Goal: Complete application form: Complete application form

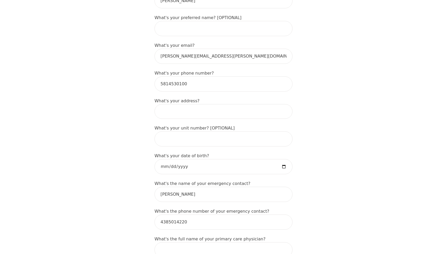
scroll to position [146, 0]
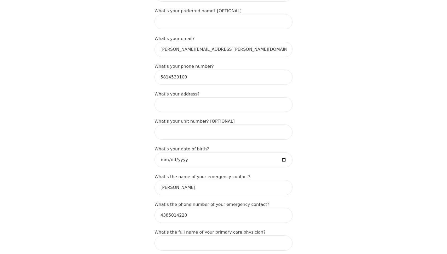
click at [210, 103] on input at bounding box center [224, 104] width 138 height 15
type input "[STREET_ADDRESS][PERSON_NAME]"
type input "Émilie"
click at [201, 101] on input "[STREET_ADDRESS][PERSON_NAME]" at bounding box center [224, 104] width 138 height 15
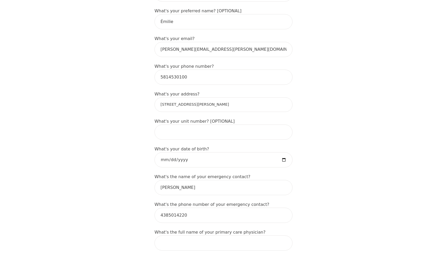
click at [191, 103] on input "[STREET_ADDRESS][PERSON_NAME]" at bounding box center [224, 104] width 138 height 15
click at [196, 105] on input "[STREET_ADDRESS][PERSON_NAME]" at bounding box center [224, 104] width 138 height 15
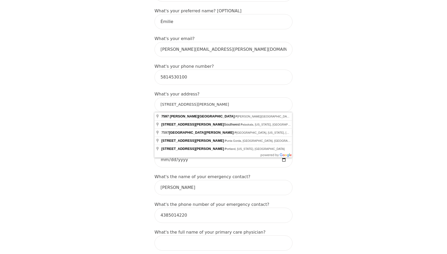
type input "[STREET_ADDRESS][PERSON_NAME][PERSON_NAME]"
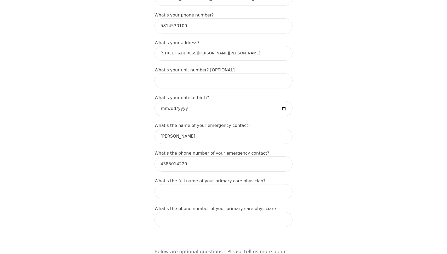
scroll to position [209, 0]
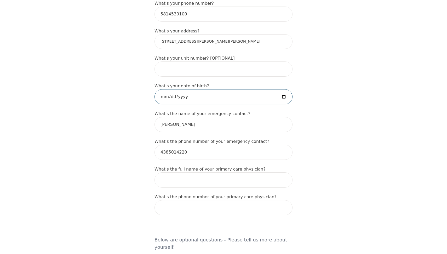
click at [174, 98] on input "date" at bounding box center [224, 96] width 138 height 15
click at [162, 96] on input "date" at bounding box center [224, 96] width 138 height 15
type input "[DATE]"
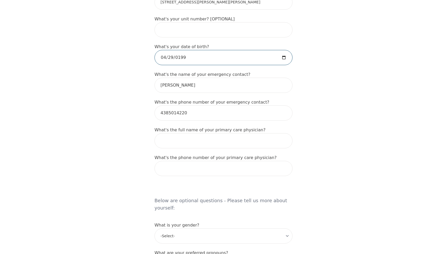
scroll to position [250, 0]
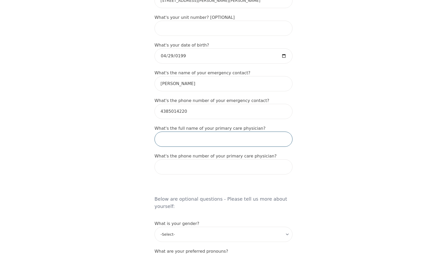
click at [172, 139] on input "text" at bounding box center [224, 139] width 138 height 15
type input "[PERSON_NAME]"
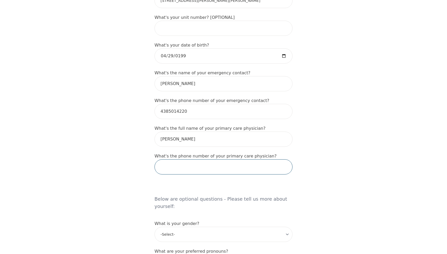
click at [185, 170] on input "tel" at bounding box center [224, 166] width 138 height 15
paste input "[PHONE_NUMBER]"
type input "[PHONE_NUMBER]"
click at [127, 161] on div "Intake Assessment for [PERSON_NAME] Part 1 of 2: Tell Us About Yourself Please …" at bounding box center [223, 165] width 447 height 789
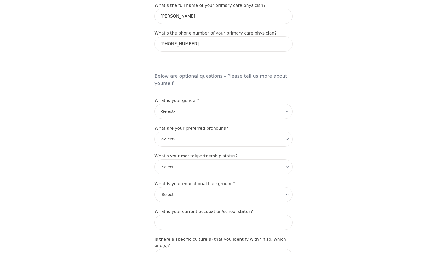
scroll to position [379, 0]
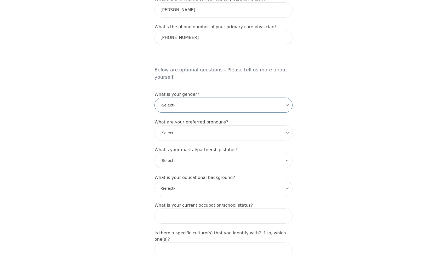
click at [202, 99] on select "-Select- [DEMOGRAPHIC_DATA] [DEMOGRAPHIC_DATA] [DEMOGRAPHIC_DATA] [DEMOGRAPHIC_…" at bounding box center [224, 105] width 138 height 15
select select "[DEMOGRAPHIC_DATA]"
click at [155, 98] on select "-Select- [DEMOGRAPHIC_DATA] [DEMOGRAPHIC_DATA] [DEMOGRAPHIC_DATA] [DEMOGRAPHIC_…" at bounding box center [224, 105] width 138 height 15
click at [143, 140] on div "Intake Assessment for [PERSON_NAME] Part 1 of 2: Tell Us About Yourself Please …" at bounding box center [223, 36] width 447 height 789
click at [179, 126] on select "-Select- he/him she/her they/them ze/zir xe/xem ey/em ve/ver tey/ter e/e per/pe…" at bounding box center [224, 132] width 138 height 15
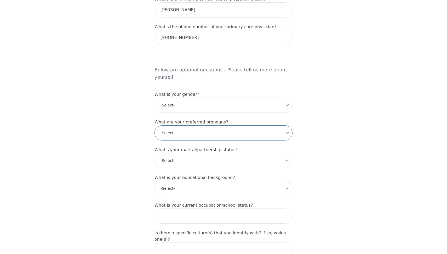
select select "she/her"
click at [155, 125] on select "-Select- he/him she/her they/them ze/zir xe/xem ey/em ve/ver tey/ter e/e per/pe…" at bounding box center [224, 132] width 138 height 15
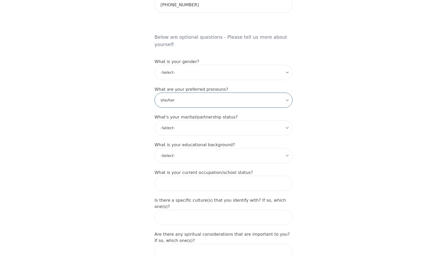
scroll to position [414, 0]
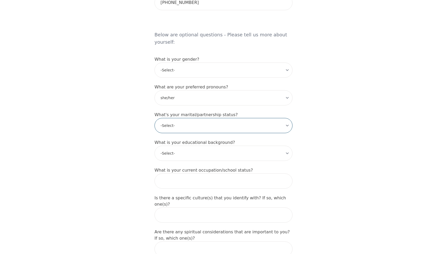
click at [183, 119] on select "-Select- Single Partnered Married Common Law Widowed Separated Divorced" at bounding box center [224, 125] width 138 height 15
select select "Single"
click at [155, 118] on select "-Select- Single Partnered Married Common Law Widowed Separated Divorced" at bounding box center [224, 125] width 138 height 15
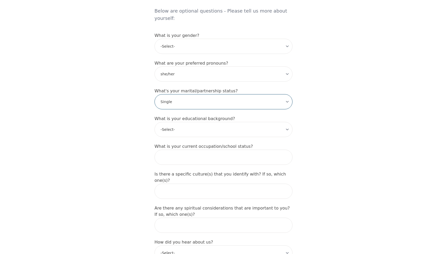
scroll to position [444, 0]
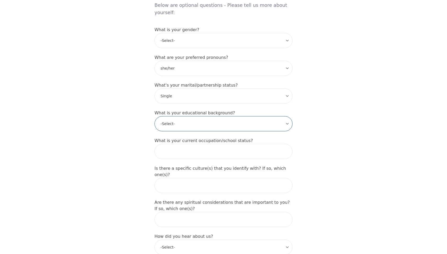
click at [184, 120] on select "-Select- Less than high school High school Associate degree Bachelor degree Mas…" at bounding box center [224, 123] width 138 height 15
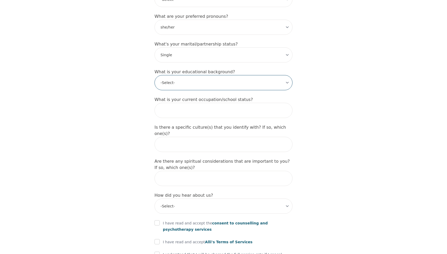
scroll to position [491, 0]
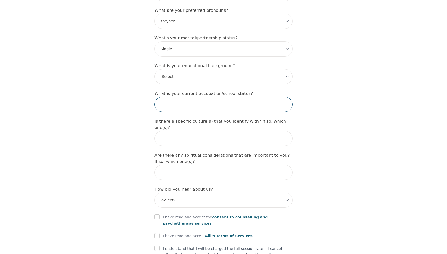
click at [191, 97] on input "text" at bounding box center [224, 104] width 138 height 15
type input "Self employed"
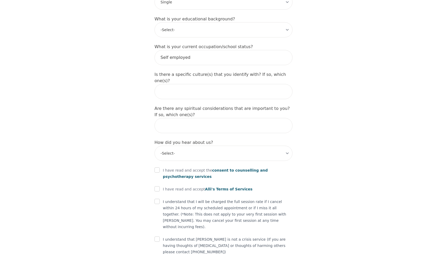
scroll to position [551, 0]
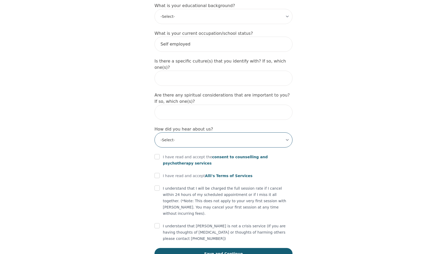
click at [178, 132] on select "-Select- Physician/Specialist Friend Facebook Instagram Google Search Google Ad…" at bounding box center [224, 139] width 138 height 15
select select "Friend"
click at [155, 132] on select "-Select- Physician/Specialist Friend Facebook Instagram Google Search Google Ad…" at bounding box center [224, 139] width 138 height 15
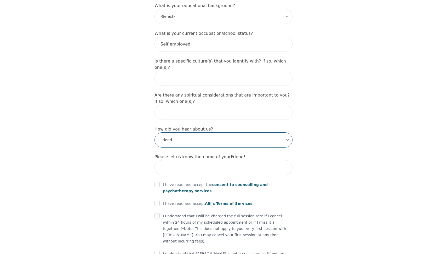
scroll to position [579, 0]
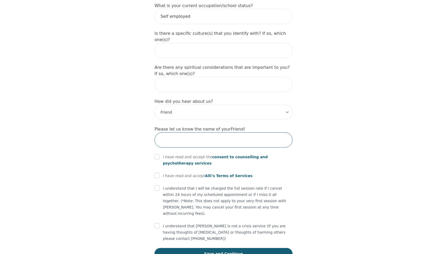
click at [180, 132] on input "text" at bounding box center [224, 139] width 138 height 15
type input "[PERSON_NAME]"
click at [157, 154] on input "checkbox" at bounding box center [157, 156] width 5 height 5
checkbox input "true"
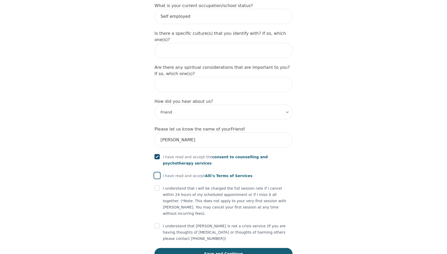
click at [157, 173] on input "checkbox" at bounding box center [157, 175] width 5 height 5
checkbox input "true"
click at [155, 185] on input "checkbox" at bounding box center [157, 187] width 5 height 5
checkbox input "true"
click at [158, 223] on input "checkbox" at bounding box center [157, 225] width 5 height 5
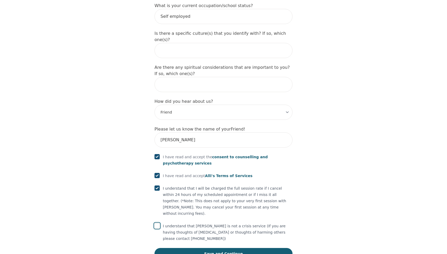
checkbox input "true"
click at [221, 248] on button "Save and Continue" at bounding box center [224, 254] width 138 height 12
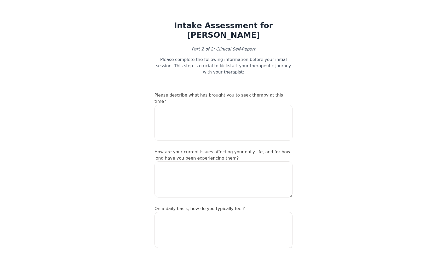
click at [204, 111] on textarea at bounding box center [224, 123] width 138 height 36
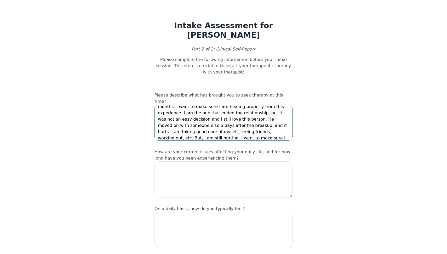
scroll to position [16, 0]
type textarea "I am going through a breakup right now. Its been almost 2 months. I want to mak…"
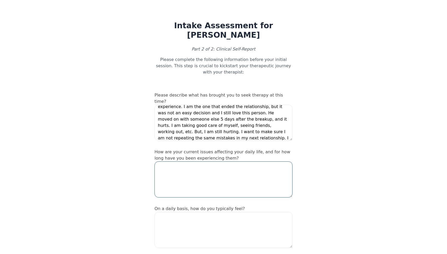
click at [235, 166] on textarea at bounding box center [224, 179] width 138 height 36
click at [229, 174] on textarea "I was in a relationship for 6 years, and 2-3 of these years were pretty hard. I…" at bounding box center [224, 179] width 138 height 36
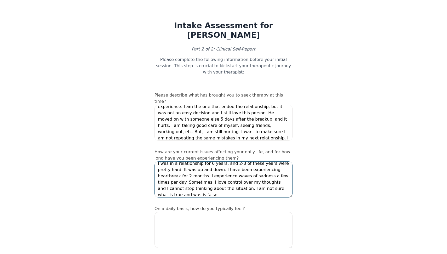
scroll to position [6, 0]
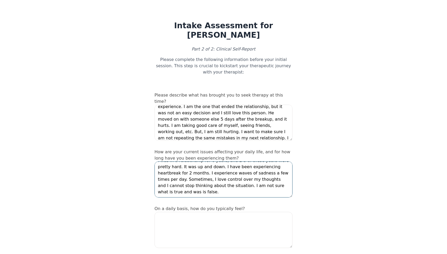
type textarea "I was in a relationship for 6 years, and 2-3 of these years were pretty hard. I…"
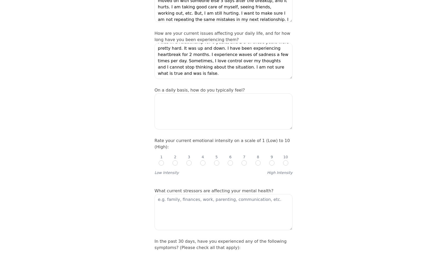
scroll to position [123, 0]
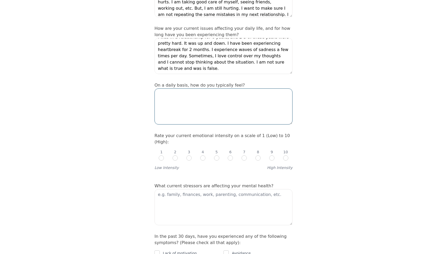
click at [225, 91] on textarea at bounding box center [224, 106] width 138 height 36
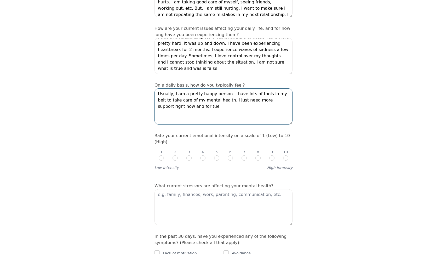
drag, startPoint x: 216, startPoint y: 93, endPoint x: 226, endPoint y: 103, distance: 14.8
click at [226, 103] on textarea "Usually, I am a pretty happy person. I have lots of tools in my belt to take ca…" at bounding box center [224, 106] width 138 height 36
type textarea "Usually, I am a pretty happy person. I have lots of tools in my belt to take ca…"
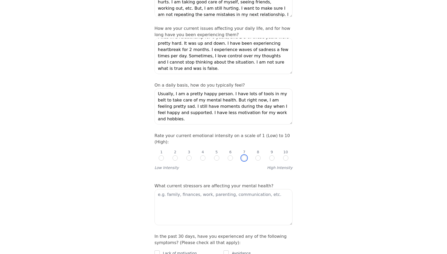
click at [245, 155] on input "radio" at bounding box center [244, 157] width 5 height 5
radio input "true"
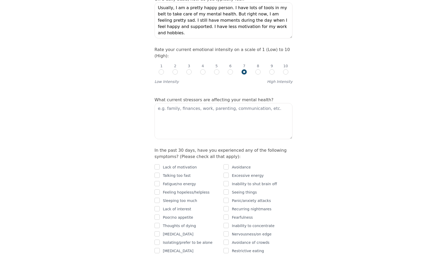
scroll to position [210, 0]
click at [207, 103] on textarea at bounding box center [224, 121] width 138 height 36
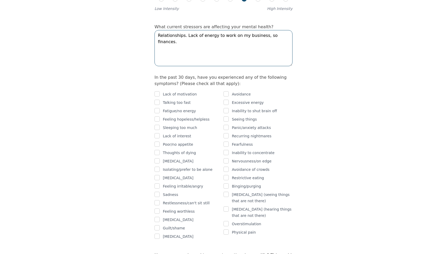
scroll to position [284, 0]
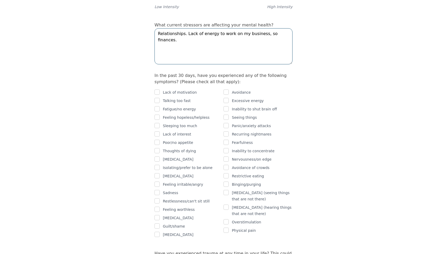
type textarea "Relationships. Lack of energy to work on my business, so finances."
click at [159, 89] on input "checkbox" at bounding box center [157, 91] width 5 height 5
checkbox input "true"
click at [158, 106] on input "checkbox" at bounding box center [157, 108] width 5 height 5
checkbox input "true"
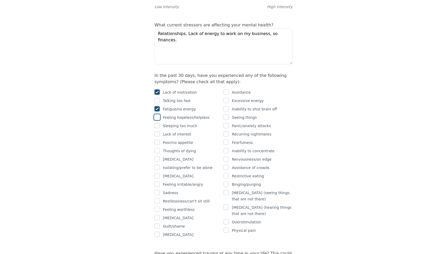
click at [157, 115] on input "checkbox" at bounding box center [157, 117] width 5 height 5
checkbox input "true"
click at [157, 140] on input "checkbox" at bounding box center [157, 142] width 5 height 5
checkbox input "true"
click at [158, 190] on input "checkbox" at bounding box center [157, 192] width 5 height 5
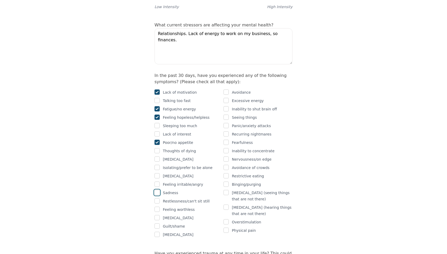
checkbox input "true"
click at [158, 215] on input "checkbox" at bounding box center [157, 217] width 5 height 5
checkbox input "true"
click at [226, 106] on input "checkbox" at bounding box center [226, 108] width 5 height 5
checkbox input "true"
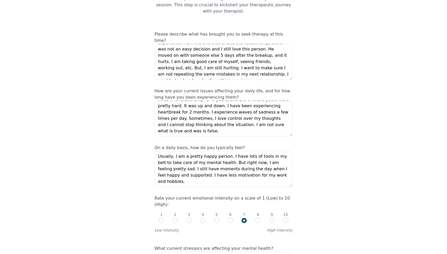
scroll to position [0, 0]
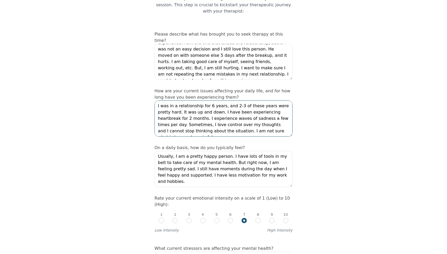
click at [182, 105] on textarea "I was in a relationship for 6 years, and 2-3 of these years were pretty hard. I…" at bounding box center [224, 118] width 138 height 36
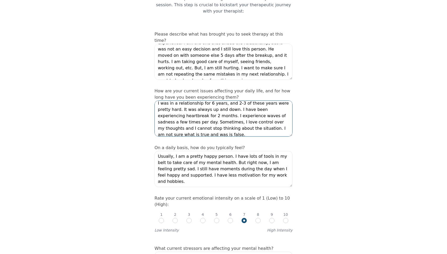
scroll to position [5, 0]
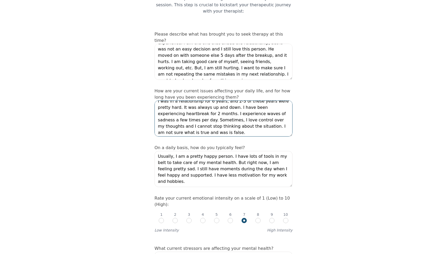
click at [206, 113] on textarea "I was in a relationship for 6 years, and 2-3 of these years were pretty hard. I…" at bounding box center [224, 118] width 138 height 36
click at [197, 103] on textarea "I was in a relationship for 6 years, and 2-3 of these years were pretty hard. I…" at bounding box center [224, 118] width 138 height 36
drag, startPoint x: 221, startPoint y: 119, endPoint x: 226, endPoint y: 122, distance: 5.6
click at [226, 122] on textarea "I was in a relationship for 6 years, and 2-3 of these years were pretty hard. I…" at bounding box center [224, 118] width 138 height 36
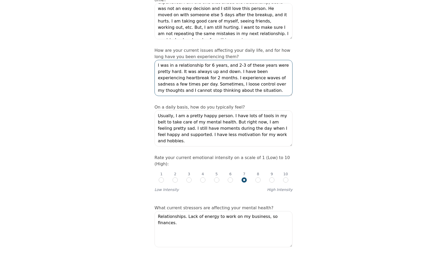
scroll to position [106, 0]
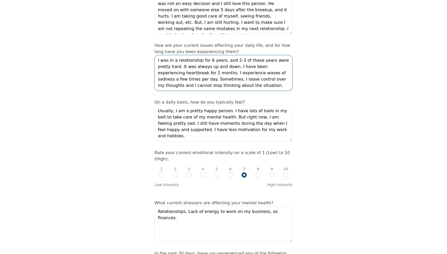
type textarea "I was in a relationship for 6 years, and 2-3 of these years were pretty hard. I…"
click at [224, 105] on textarea "Usually, I am a pretty happy person. I have lots of tools in my belt to take ca…" at bounding box center [224, 123] width 138 height 36
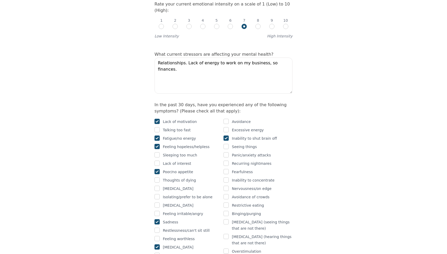
scroll to position [256, 0]
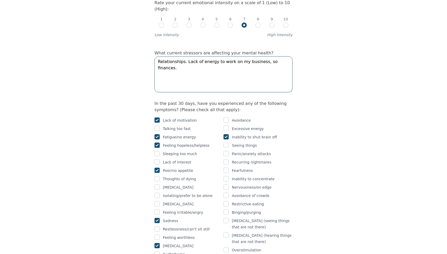
click at [182, 56] on textarea "Relationships. Lack of energy to work on my business, so finances." at bounding box center [224, 74] width 138 height 36
type textarea "Relationship, breakup. Lack of energy to work on my business, so finances."
click at [106, 115] on div "Intake Assessment for [PERSON_NAME] Part 2 of 2: Clinical Self-Report Please co…" at bounding box center [223, 253] width 447 height 976
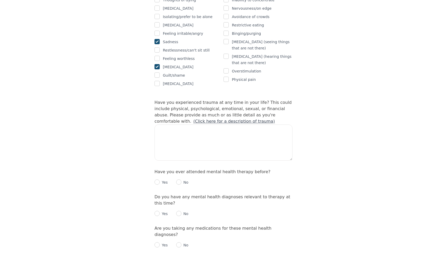
scroll to position [436, 0]
click at [190, 125] on textarea at bounding box center [224, 142] width 138 height 36
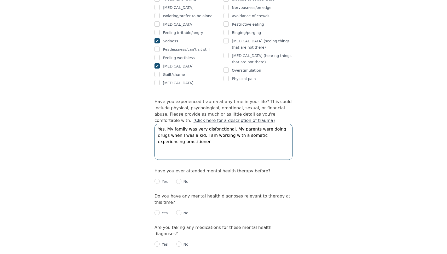
click at [199, 124] on textarea "Yes. My family was very disfonctional. My parents were doing drugs when I was a…" at bounding box center [224, 142] width 138 height 36
click at [199, 129] on textarea "Yes. My family was very disfonctional. My parents were doing drugs when I was a…" at bounding box center [224, 142] width 138 height 36
click at [213, 124] on textarea "Yes. My family was very disfonctional. My parents were doing drugs when I was a…" at bounding box center [224, 142] width 138 height 36
click at [215, 124] on textarea "Yes. My family was very disfonctional. My parents were doing drugs when I was a…" at bounding box center [224, 142] width 138 height 36
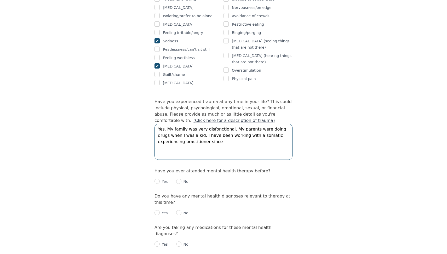
click at [215, 124] on textarea "Yes. My family was very disfonctional. My parents were doing drugs when I was a…" at bounding box center [224, 142] width 138 height 36
click at [216, 134] on textarea "Yes. My family was very disfonctional. My parents were doing drugs when I was a…" at bounding box center [224, 142] width 138 height 36
click at [223, 124] on textarea "Yes. My family was very disfonctional. My parents were doing drugs when I was a…" at bounding box center [224, 142] width 138 height 36
click at [224, 124] on textarea "Yes. My family was very disfonctionnal. My parents were doing drugs when I was …" at bounding box center [224, 142] width 138 height 36
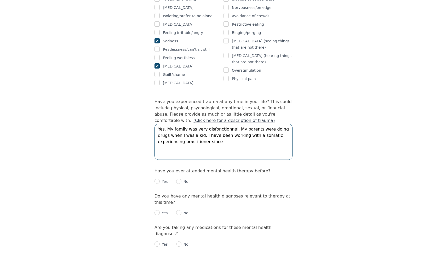
drag, startPoint x: 232, startPoint y: 116, endPoint x: 196, endPoint y: 116, distance: 35.8
click at [196, 124] on textarea "Yes. My family was very disfonctionnal. My parents were doing drugs when I was …" at bounding box center [224, 142] width 138 height 36
click at [207, 124] on textarea "Yes. My family was emotionnaly unhealthy. My parents were doing drugs when I wa…" at bounding box center [224, 142] width 138 height 36
click at [216, 124] on textarea "Yes. My family was emotionnaly unhealthy. My parents were doing drugs when I wa…" at bounding box center [224, 142] width 138 height 36
click at [217, 134] on textarea "Yes. My family was emotionnally unhealthy. My parents were doing drugs when I w…" at bounding box center [224, 142] width 138 height 36
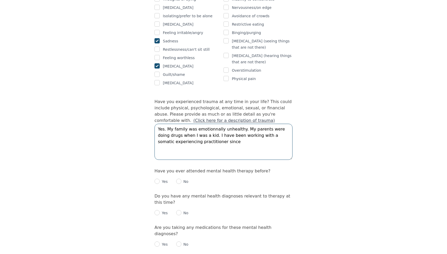
click at [203, 124] on textarea "Yes. My family was emotionnally unhealthy. My parents were doing drugs when I w…" at bounding box center [224, 142] width 138 height 36
click at [214, 134] on textarea "Yes. My family was emotionnally unhealthy. My parents were doing drugs when I w…" at bounding box center [224, 142] width 138 height 36
click at [203, 141] on textarea "Yes. My family was emotionnally unhealthy. My parents were doing drugs when I w…" at bounding box center [224, 142] width 138 height 36
click at [199, 136] on textarea "Yes. My family was emotionnally unhealthy. My parents were doing drugs when I w…" at bounding box center [224, 142] width 138 height 36
click at [209, 138] on textarea "Yes. My family was emotionnally unhealthy. My parents were doing drugs when I w…" at bounding box center [224, 142] width 138 height 36
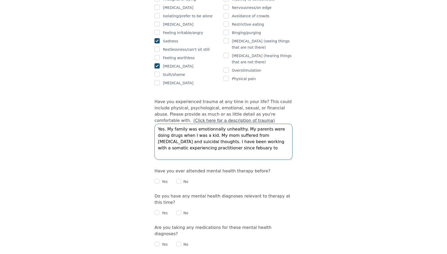
click at [219, 134] on textarea "Yes. My family was emotionnally unhealthy. My parents were doing drugs when I w…" at bounding box center [224, 142] width 138 height 36
click at [197, 136] on textarea "Yes. My family was emotionnally unhealthy. My parents were doing drugs when I w…" at bounding box center [224, 142] width 138 height 36
click at [197, 142] on textarea "Yes. My family was emotionnally unhealthy. My parents were doing drugs when I w…" at bounding box center [224, 142] width 138 height 36
click at [199, 135] on textarea "Yes. My family was emotionnally unhealthy. My parents were doing drugs when I w…" at bounding box center [224, 142] width 138 height 36
click at [237, 131] on textarea "Yes. My family was emotionnally unhealthy. My parents were doing drugs when I w…" at bounding box center [224, 142] width 138 height 36
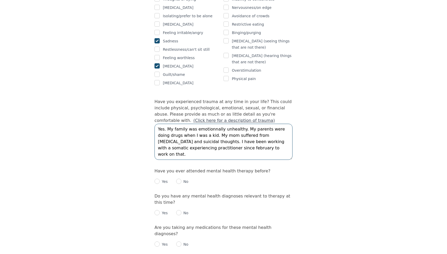
type textarea "Yes. My family was emotionnally unhealthy. My parents were doing drugs when I w…"
click at [115, 177] on div "Intake Assessment for [PERSON_NAME] Part 2 of 2: Clinical Self-Report Please co…" at bounding box center [223, 73] width 447 height 976
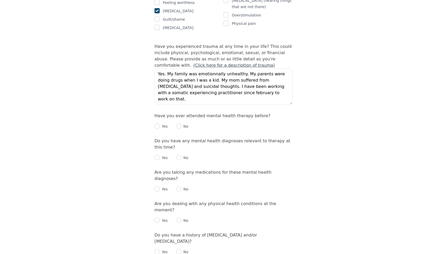
scroll to position [492, 0]
click at [179, 123] on input "radio" at bounding box center [178, 125] width 5 height 5
radio input "true"
click at [156, 155] on input "radio" at bounding box center [157, 157] width 5 height 5
radio input "true"
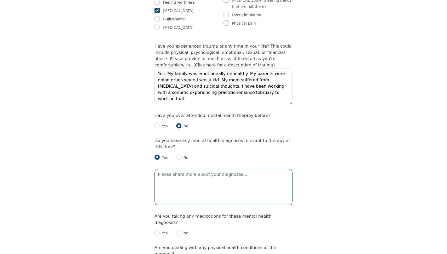
click at [175, 169] on textarea at bounding box center [224, 187] width 138 height 36
click at [179, 155] on input "radio" at bounding box center [178, 157] width 5 height 5
radio input "true"
radio input "false"
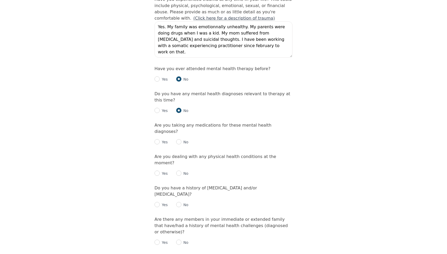
scroll to position [540, 0]
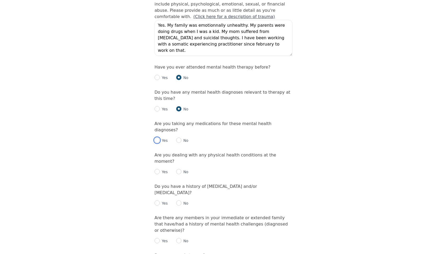
click at [156, 138] on input "radio" at bounding box center [157, 140] width 5 height 5
radio input "true"
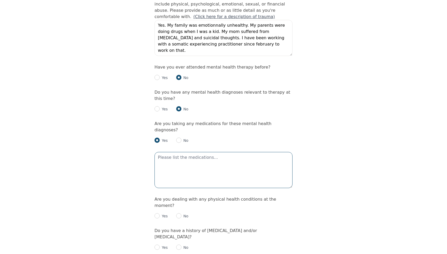
click at [165, 152] on textarea at bounding box center [224, 170] width 138 height 36
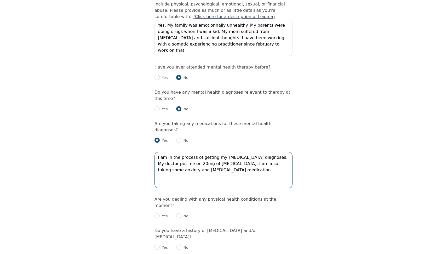
click at [241, 152] on textarea "I am in the process of getting my [MEDICAL_DATA] diagnoses. My doctor put me on…" at bounding box center [224, 170] width 138 height 36
click at [222, 152] on textarea "I am in the process of getting my [MEDICAL_DATA] diagnoses. My doctor put me on…" at bounding box center [224, 170] width 138 height 36
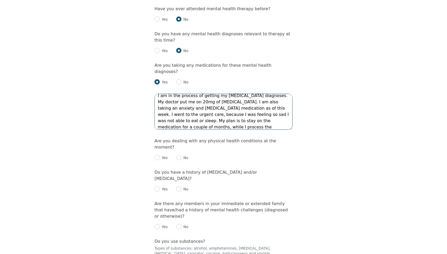
scroll to position [601, 0]
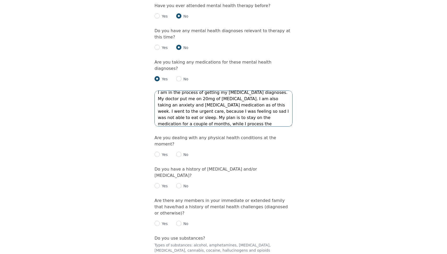
type textarea "I am in the process of getting my [MEDICAL_DATA] diagnoses. My doctor put me on…"
click at [179, 152] on input "radio" at bounding box center [178, 154] width 5 height 5
radio input "true"
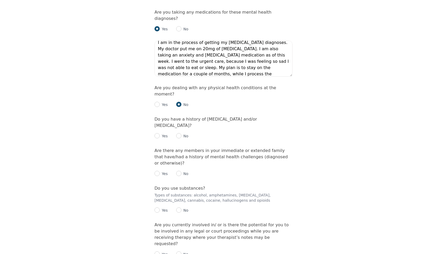
scroll to position [655, 0]
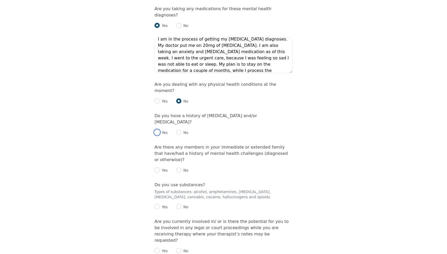
click at [156, 130] on input "radio" at bounding box center [157, 132] width 5 height 5
radio input "true"
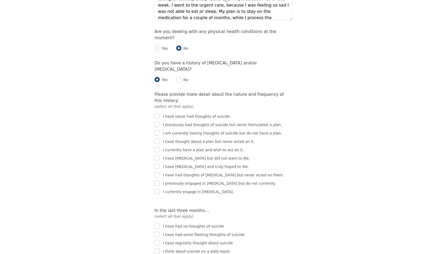
scroll to position [703, 0]
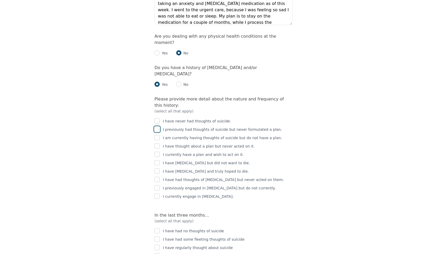
click at [156, 127] on input "checkbox" at bounding box center [157, 129] width 5 height 5
checkbox input "true"
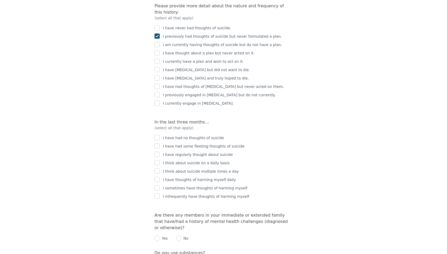
scroll to position [809, 0]
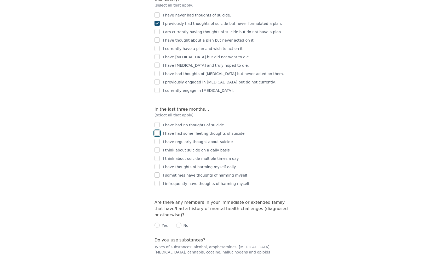
click at [159, 131] on input "checkbox" at bounding box center [157, 133] width 5 height 5
checkbox input "true"
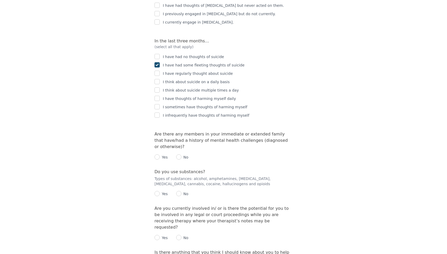
scroll to position [881, 0]
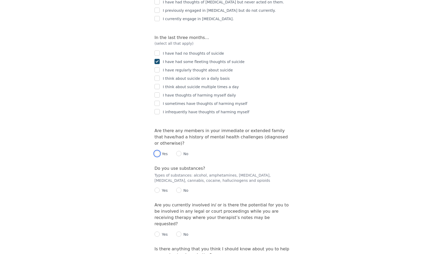
click at [156, 151] on input "radio" at bounding box center [157, 153] width 5 height 5
radio input "true"
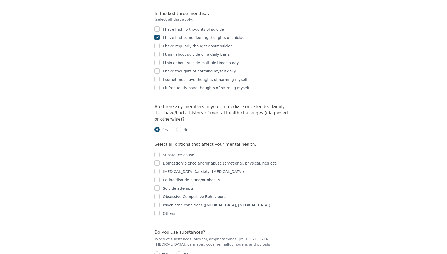
scroll to position [911, 0]
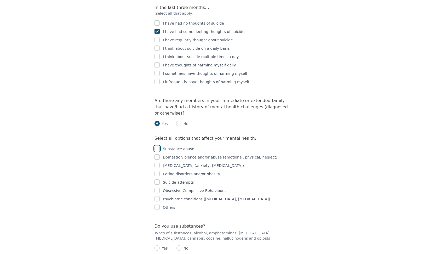
click at [160, 146] on input "checkbox" at bounding box center [157, 148] width 5 height 5
checkbox input "true"
click at [157, 163] on input "checkbox" at bounding box center [157, 165] width 5 height 5
checkbox input "true"
click at [157, 179] on input "checkbox" at bounding box center [157, 181] width 5 height 5
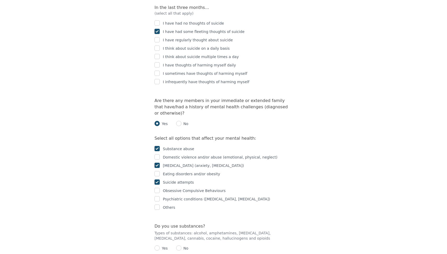
click at [157, 179] on input "checkbox" at bounding box center [157, 181] width 5 height 5
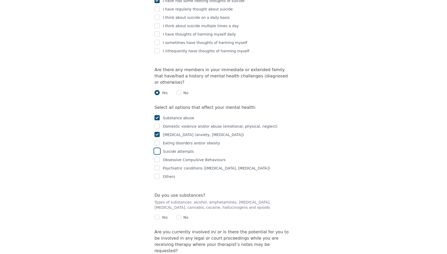
scroll to position [942, 0]
click at [159, 148] on input "checkbox" at bounding box center [157, 150] width 5 height 5
checkbox input "true"
click at [179, 214] on input "radio" at bounding box center [178, 216] width 5 height 5
radio input "true"
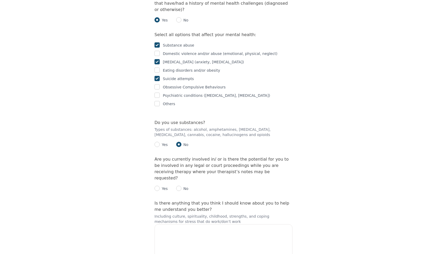
scroll to position [1018, 0]
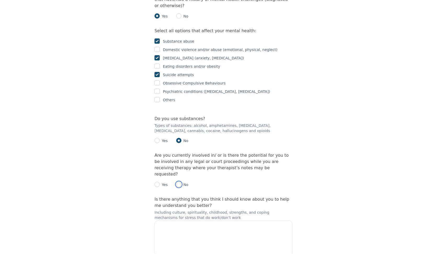
click at [180, 182] on input "radio" at bounding box center [178, 184] width 5 height 5
radio input "true"
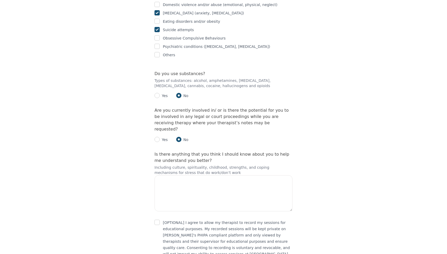
scroll to position [1063, 0]
click at [180, 175] on textarea at bounding box center [224, 193] width 138 height 36
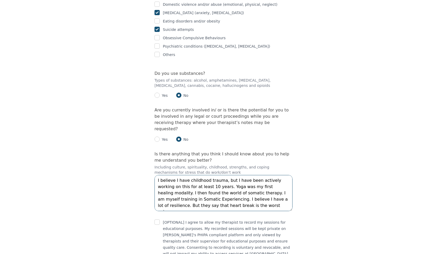
drag, startPoint x: 255, startPoint y: 160, endPoint x: 268, endPoint y: 168, distance: 16.1
click at [268, 175] on textarea "I believe I have childhood trauma, but I have been actively working on this for…" at bounding box center [224, 193] width 138 height 36
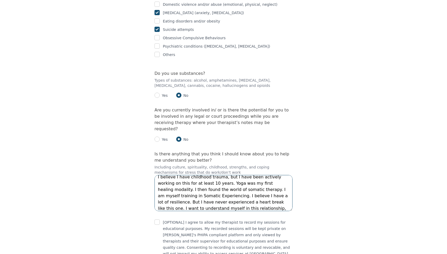
scroll to position [10, 0]
click at [160, 219] on div "[OPTIONAL] I agree to allow my therapist to record my sessions for educational …" at bounding box center [224, 238] width 138 height 38
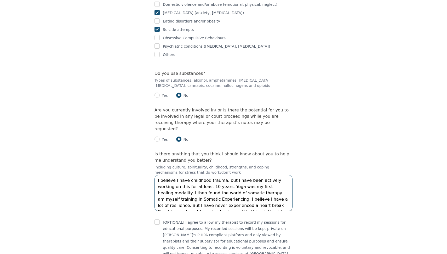
drag, startPoint x: 171, startPoint y: 154, endPoint x: 156, endPoint y: 154, distance: 14.4
click at [156, 175] on textarea "I believe I have childhood trauma, but I have been actively working on this for…" at bounding box center [224, 193] width 138 height 36
click at [263, 175] on textarea "I believe I have childhood trauma, but I have been actively working on this for…" at bounding box center [224, 193] width 138 height 36
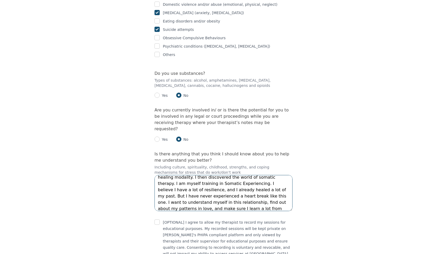
scroll to position [17, 0]
click at [214, 175] on textarea "I believe I have childhood trauma, but I have been actively working on this for…" at bounding box center [224, 193] width 138 height 36
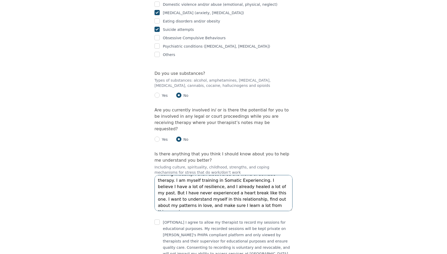
scroll to position [1065, 0]
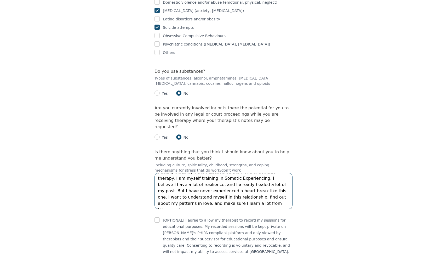
type textarea "I believe I have childhood trauma, but I have been actively working on this for…"
